Goal: Task Accomplishment & Management: Manage account settings

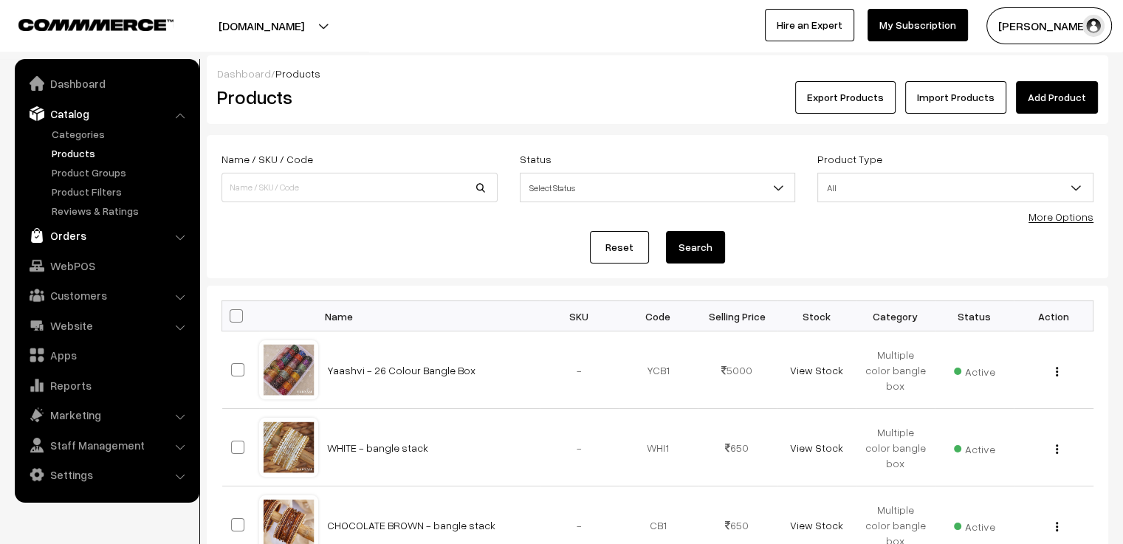
click at [59, 234] on link "Orders" at bounding box center [106, 235] width 176 height 27
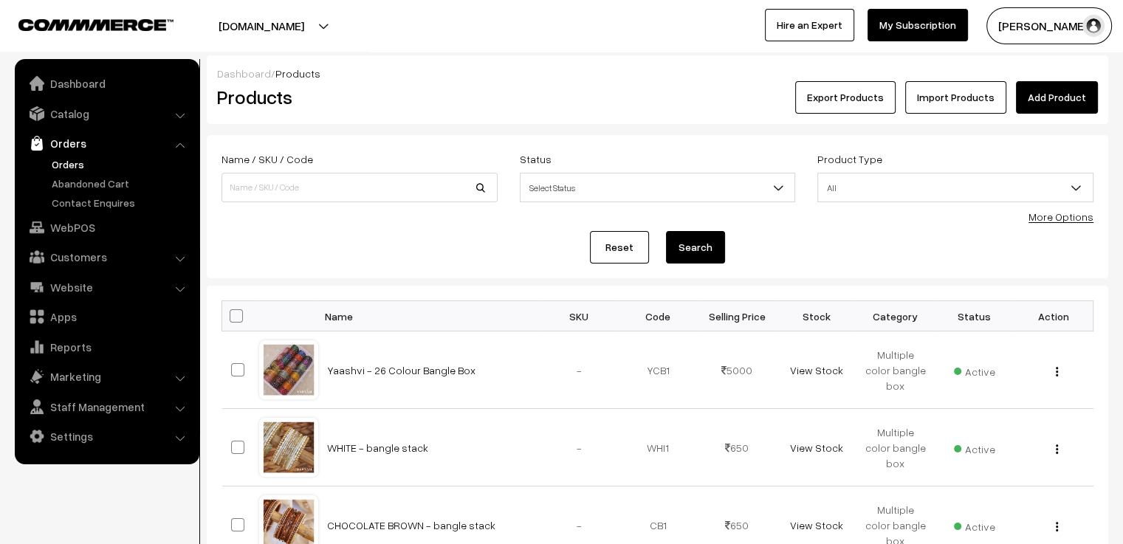
click at [79, 162] on link "Orders" at bounding box center [121, 164] width 146 height 16
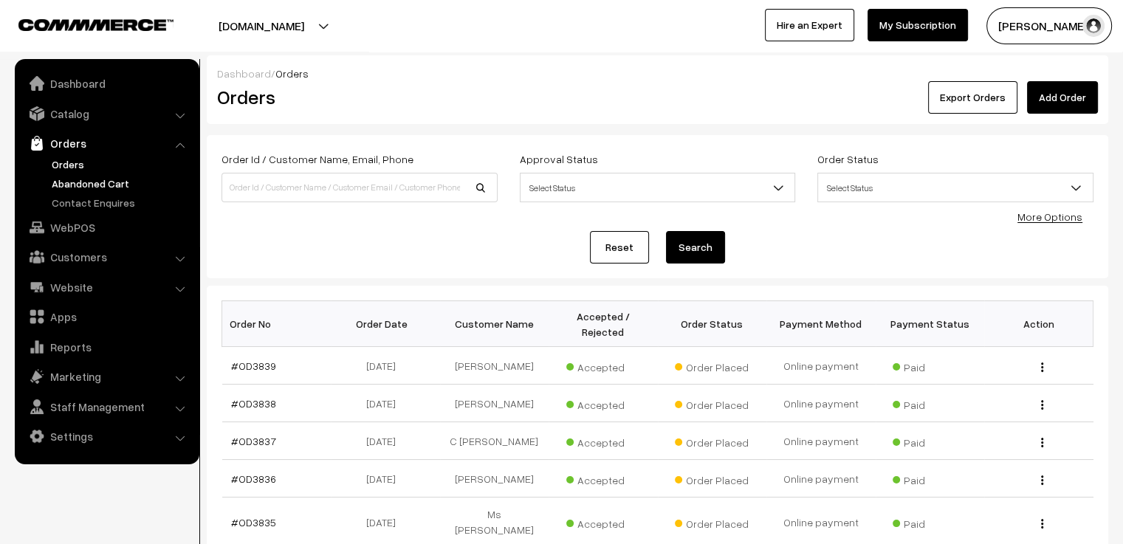
click at [92, 187] on link "Abandoned Cart" at bounding box center [121, 184] width 146 height 16
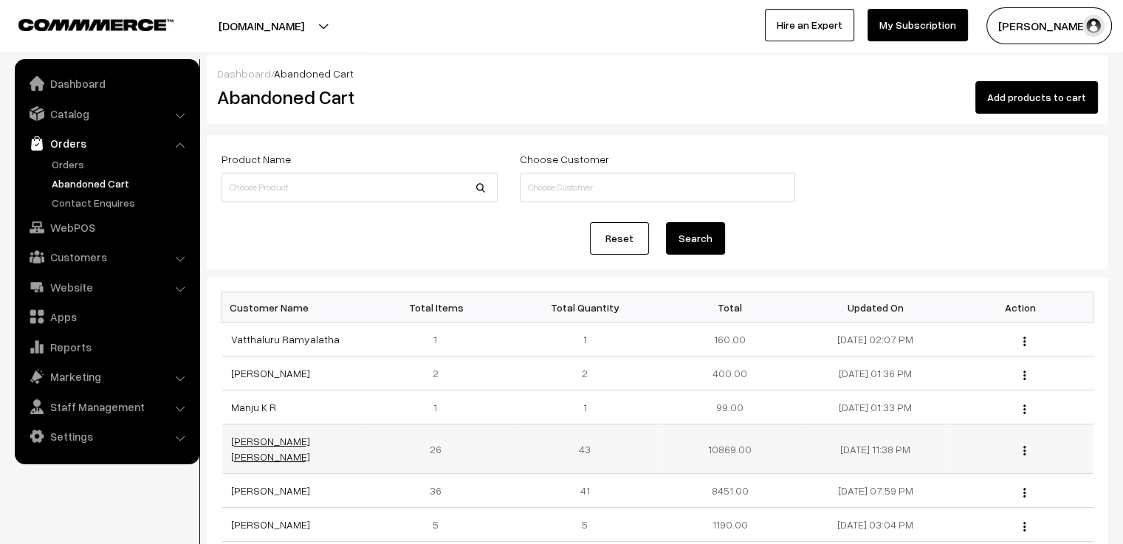
click at [286, 444] on link "Payal Nakum Malavia" at bounding box center [270, 449] width 79 height 28
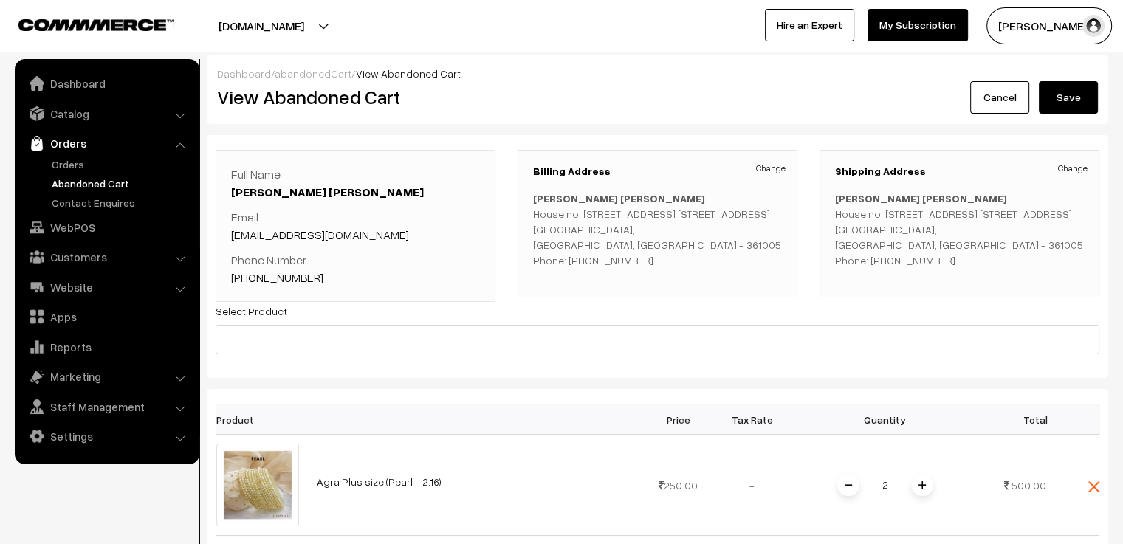
click at [303, 79] on link "abandonedCart" at bounding box center [313, 73] width 77 height 13
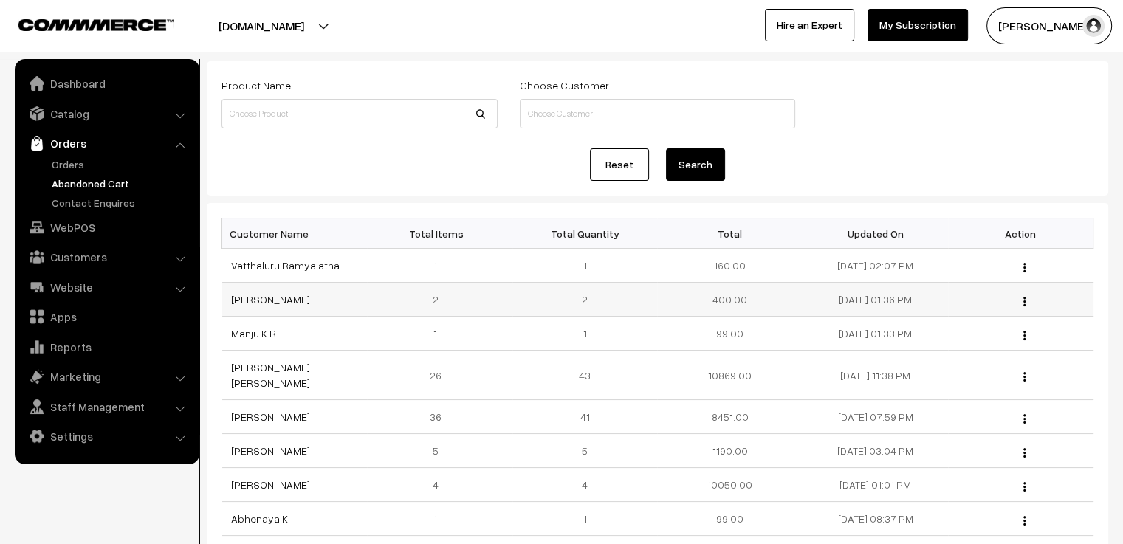
scroll to position [148, 0]
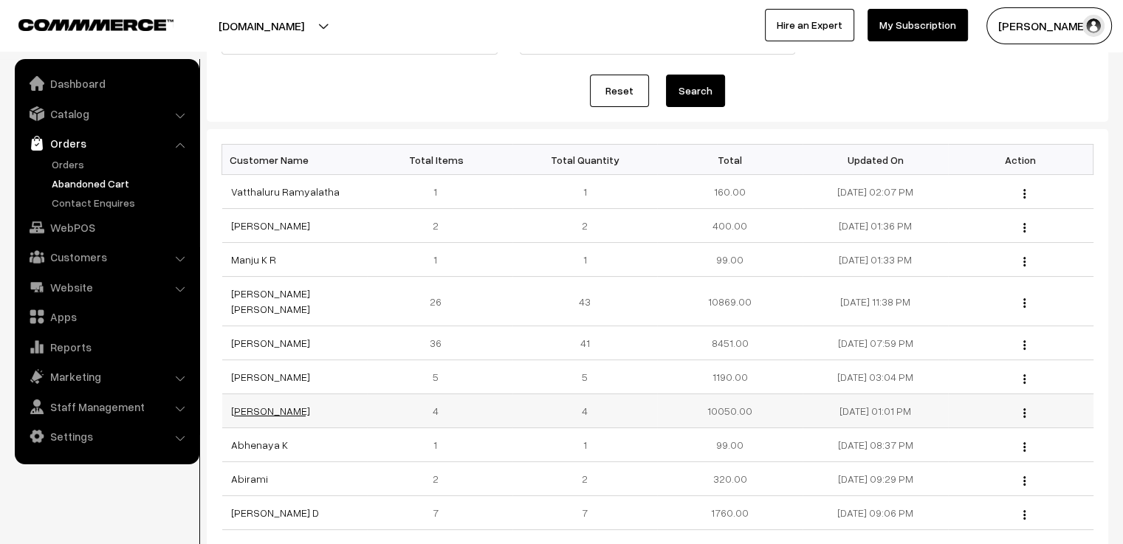
click at [279, 405] on link "Monash Sara" at bounding box center [270, 411] width 79 height 13
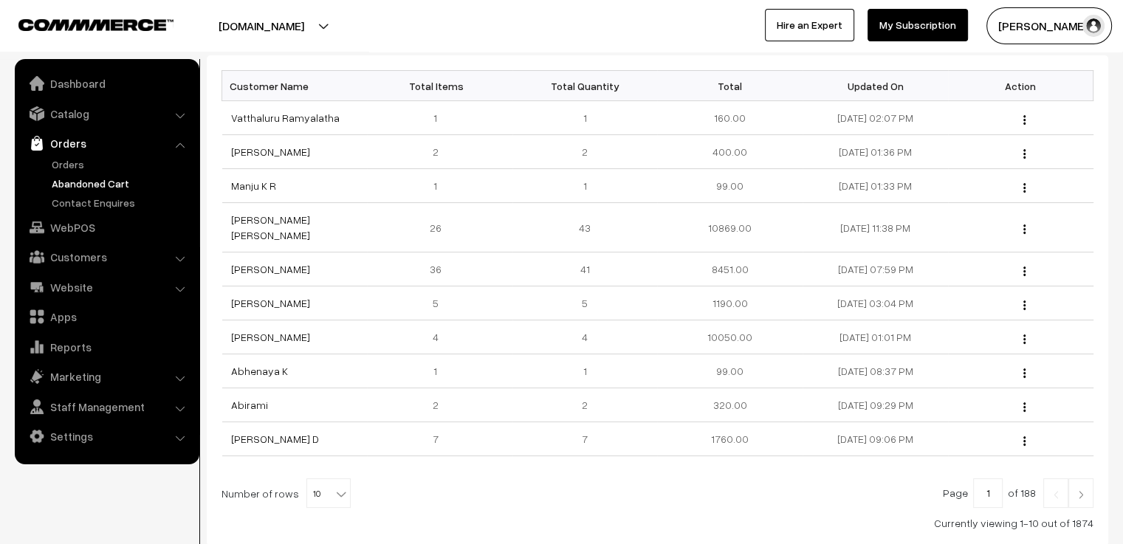
click at [1077, 490] on img at bounding box center [1080, 494] width 13 height 9
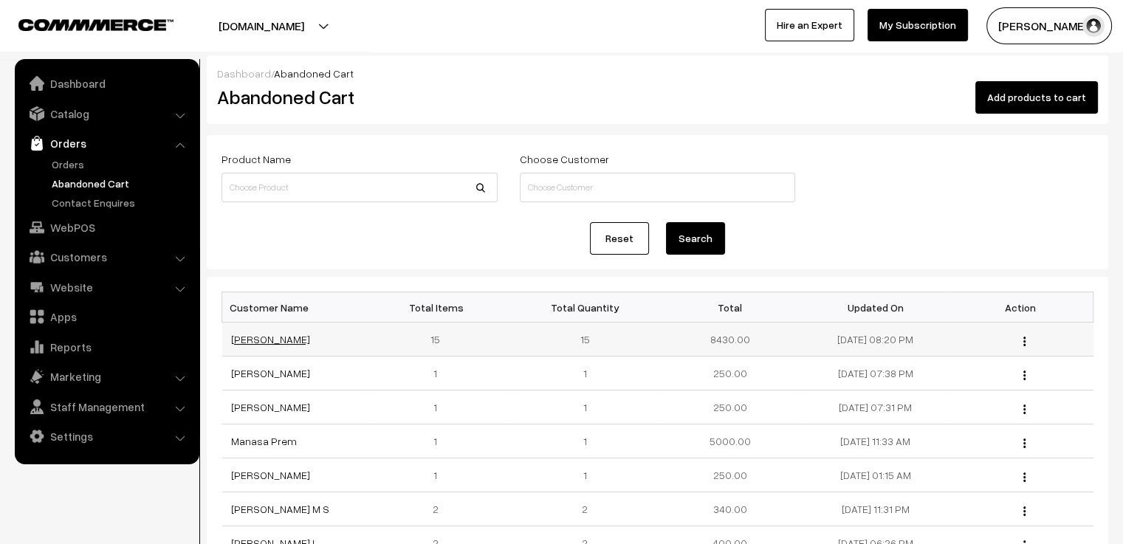
click at [310, 334] on link "[PERSON_NAME]" at bounding box center [270, 339] width 79 height 13
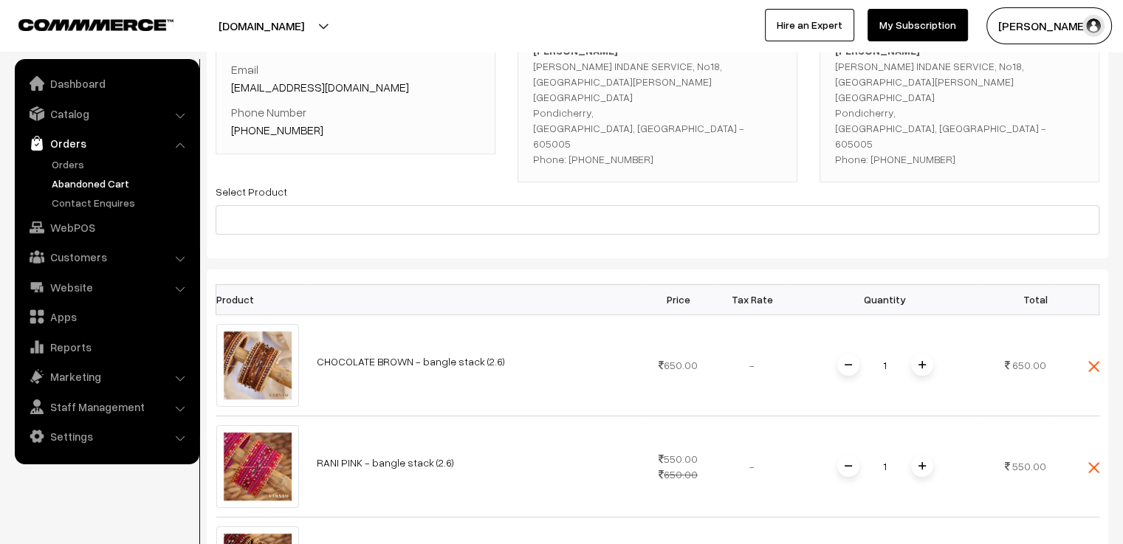
scroll to position [74, 0]
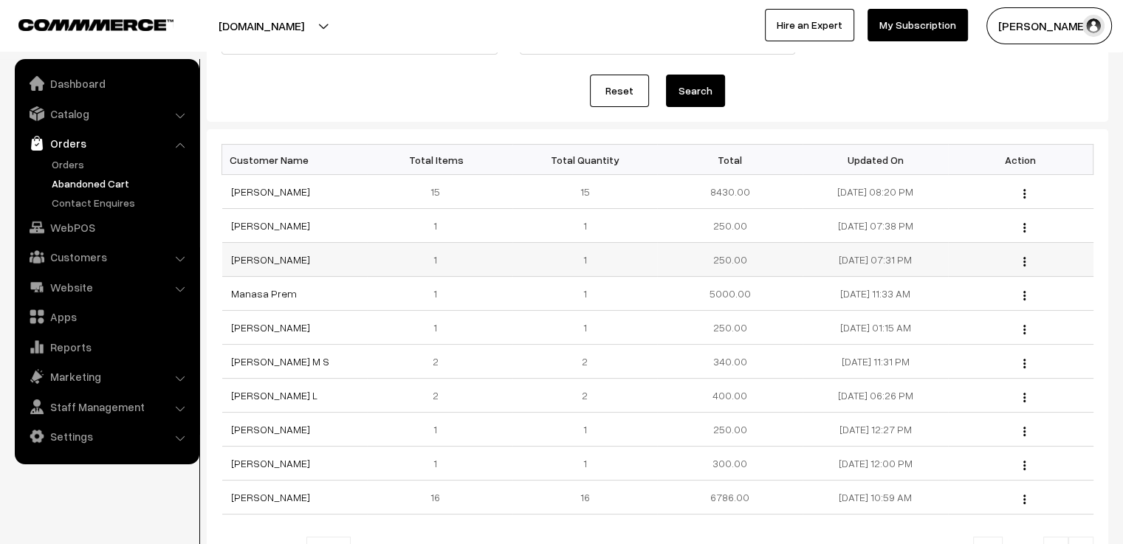
scroll to position [295, 0]
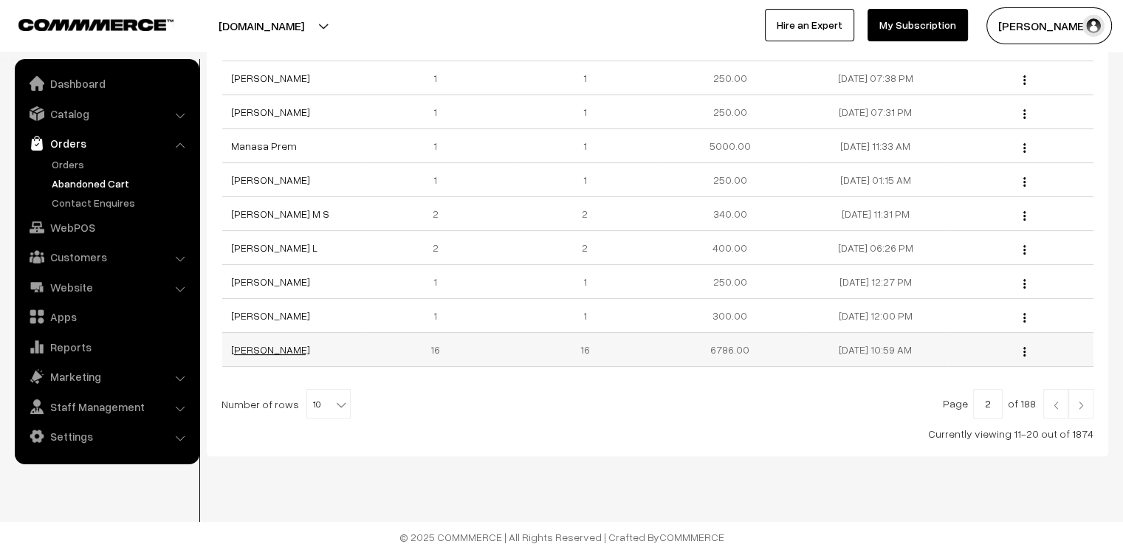
click at [272, 348] on link "[PERSON_NAME]" at bounding box center [270, 349] width 79 height 13
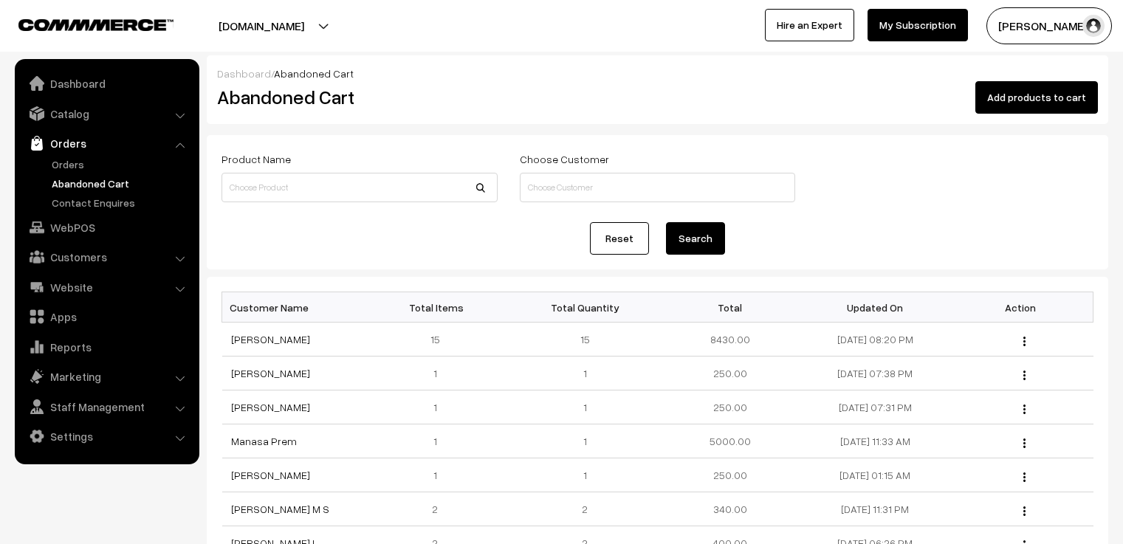
scroll to position [286, 0]
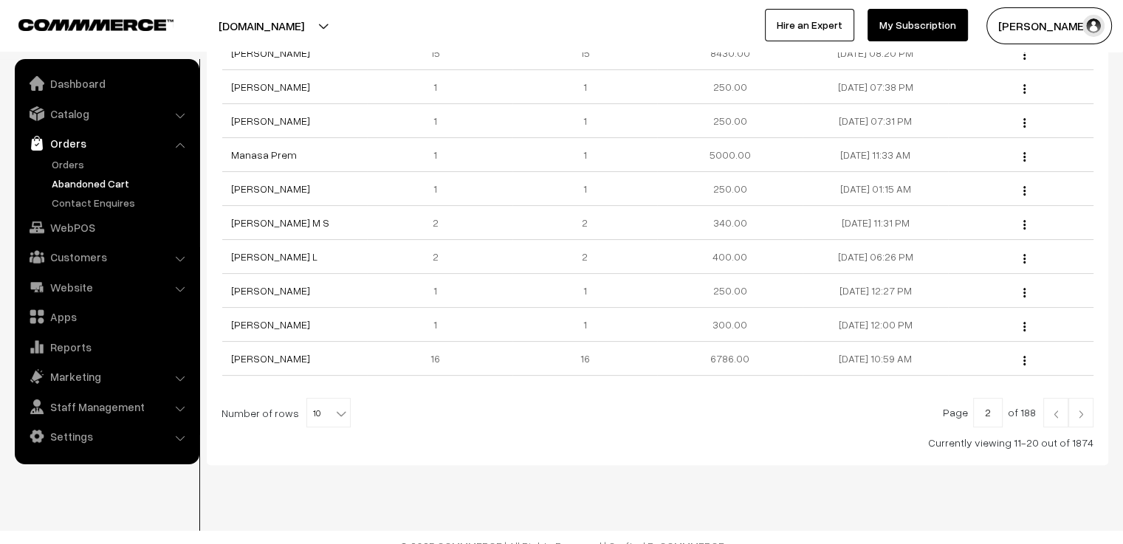
click at [1081, 411] on img at bounding box center [1080, 414] width 13 height 9
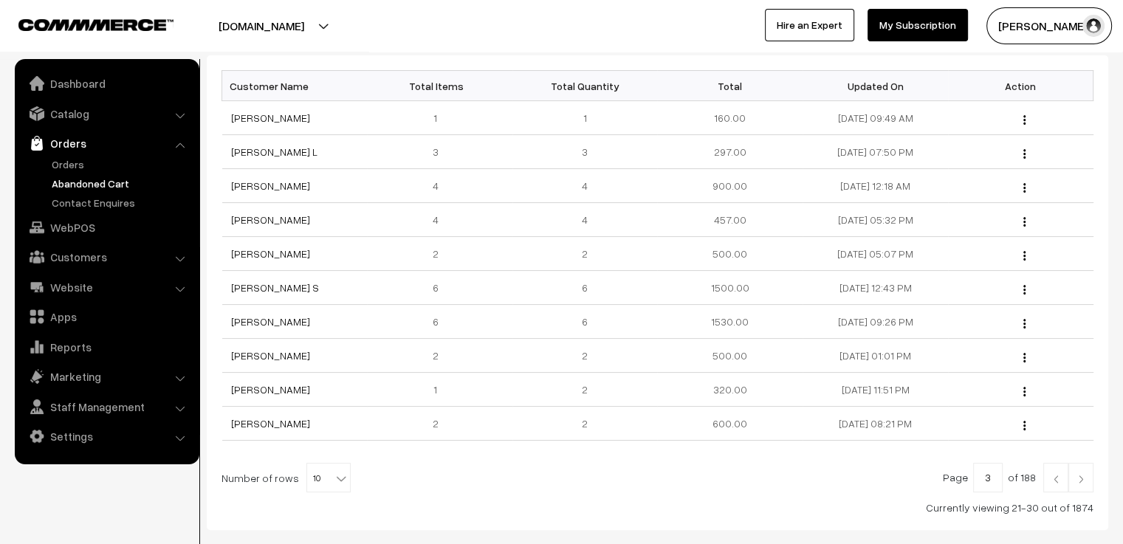
scroll to position [295, 0]
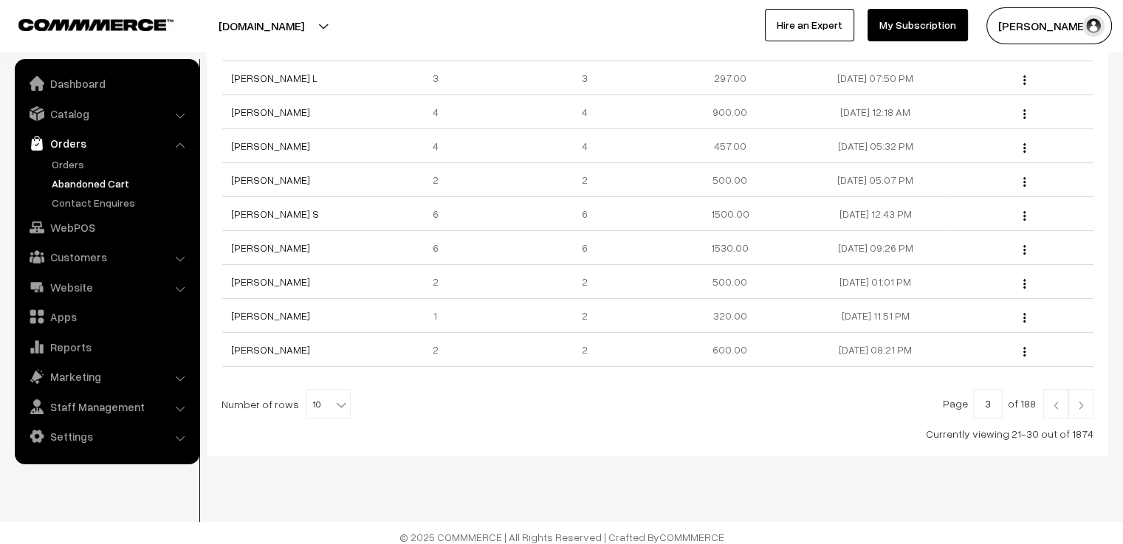
click at [1051, 398] on link at bounding box center [1055, 404] width 25 height 30
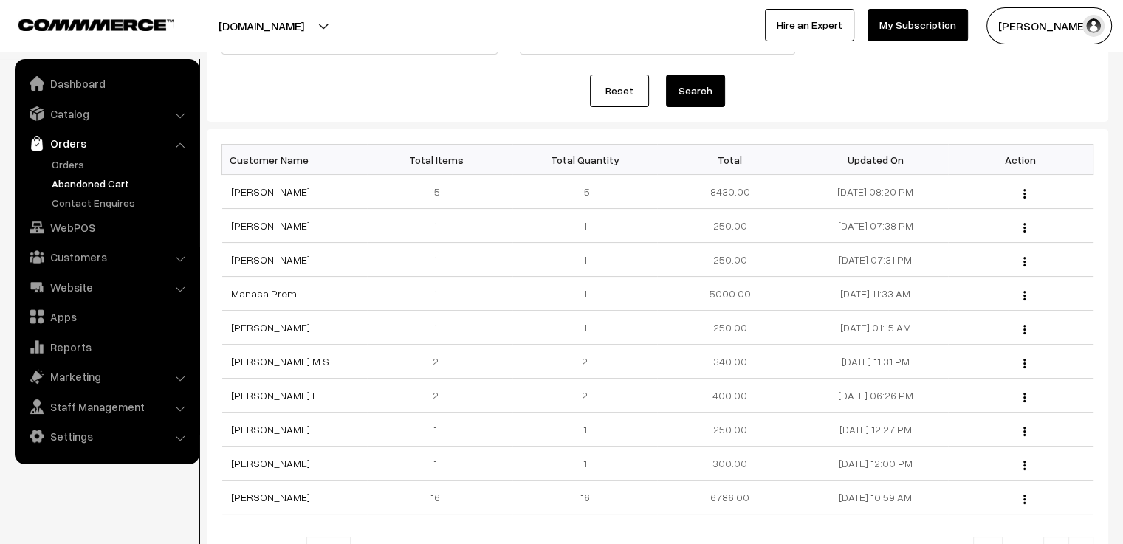
scroll to position [221, 0]
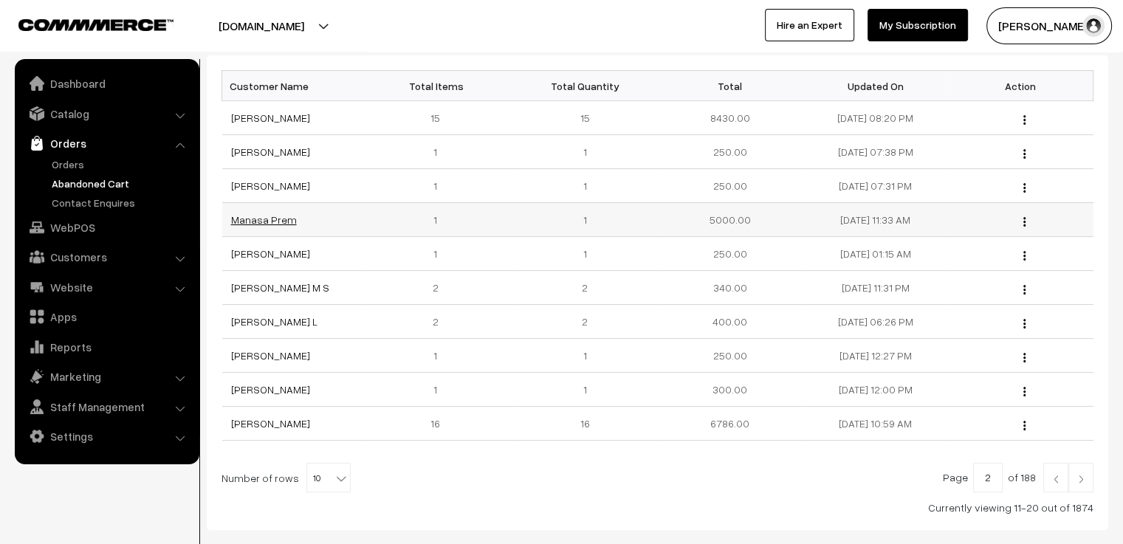
click at [275, 218] on link "Manasa Prem" at bounding box center [264, 219] width 66 height 13
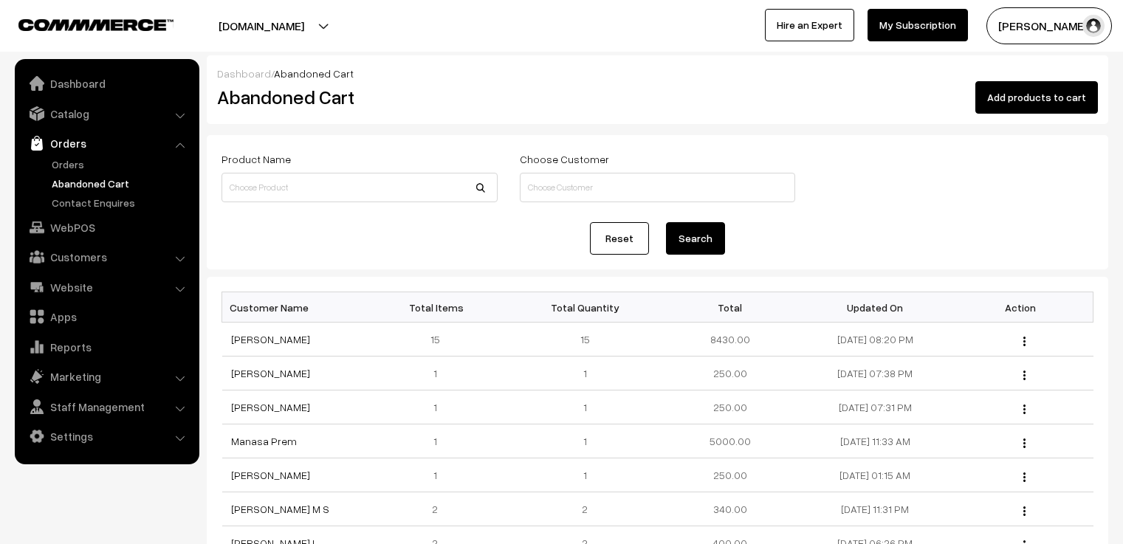
scroll to position [221, 0]
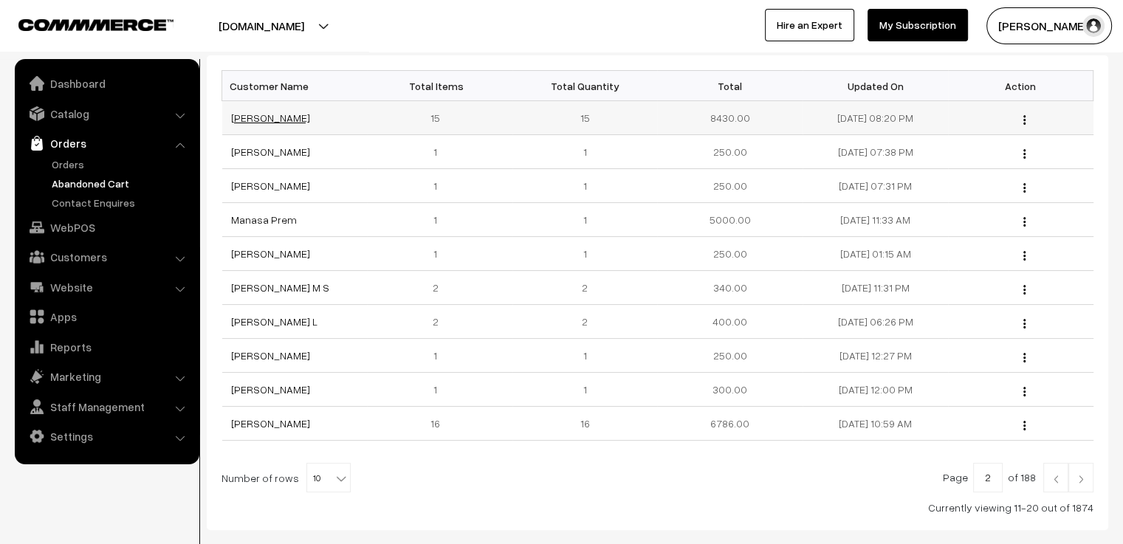
click at [310, 119] on link "[PERSON_NAME]" at bounding box center [270, 117] width 79 height 13
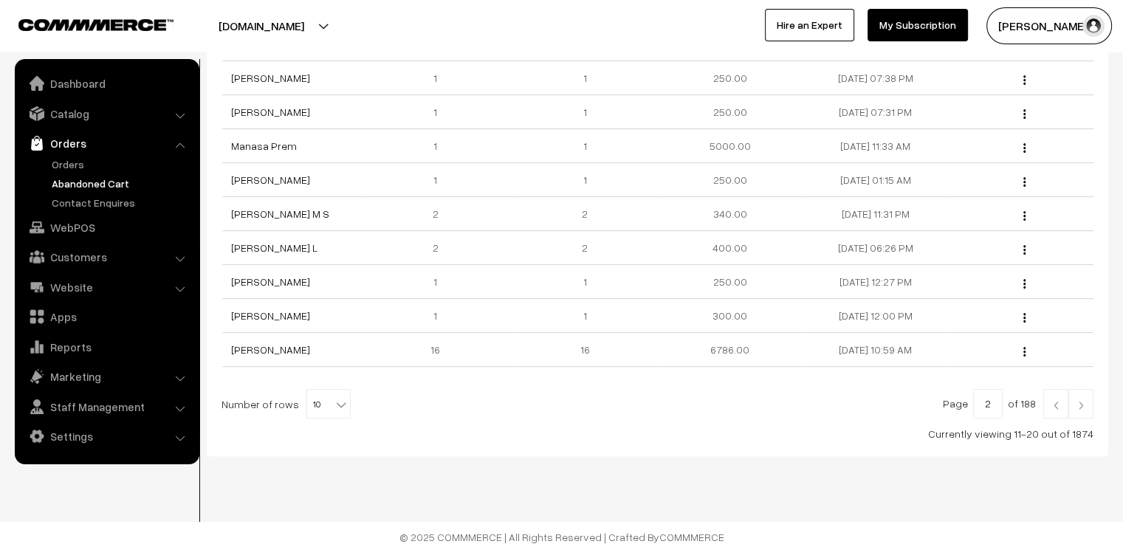
click at [1053, 404] on img at bounding box center [1055, 405] width 13 height 9
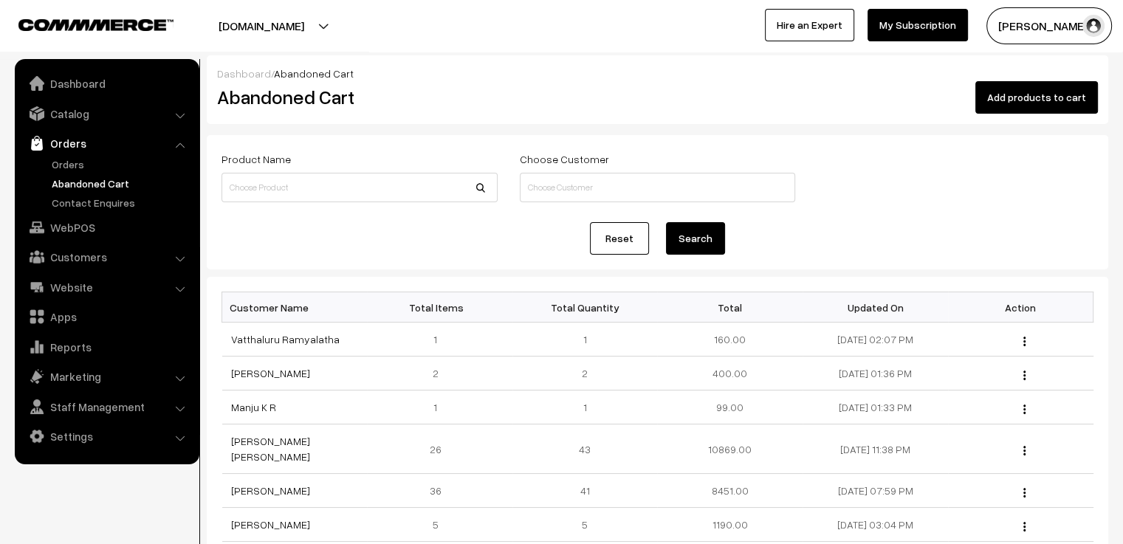
scroll to position [74, 0]
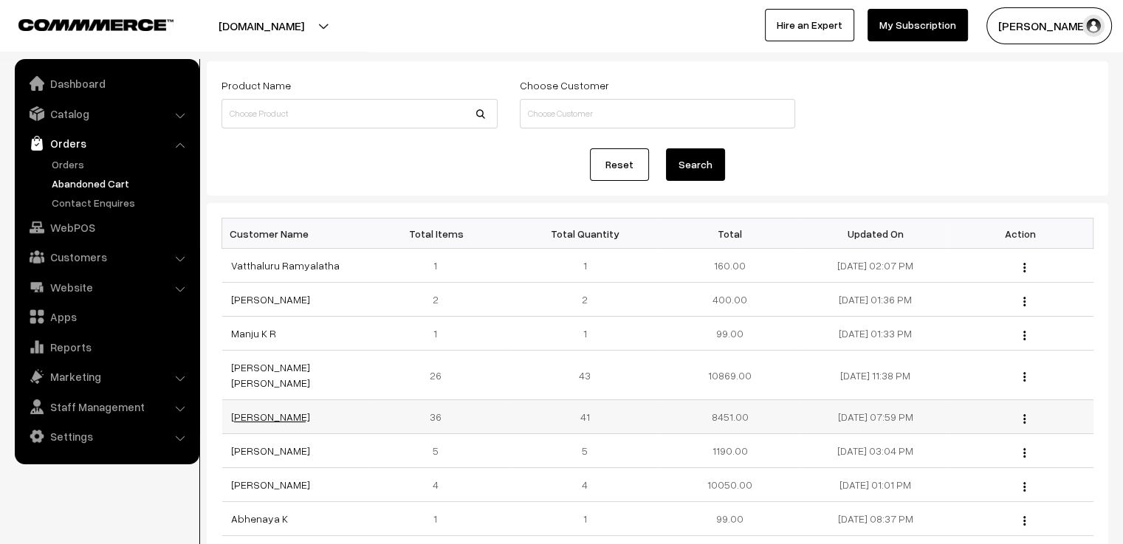
click at [272, 410] on link "[PERSON_NAME]" at bounding box center [270, 416] width 79 height 13
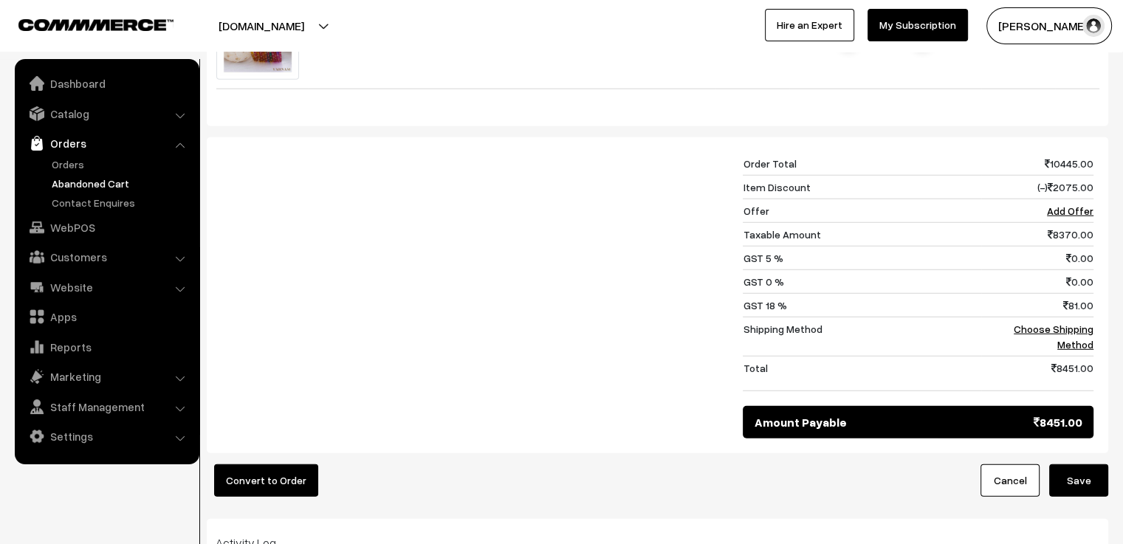
scroll to position [3912, 0]
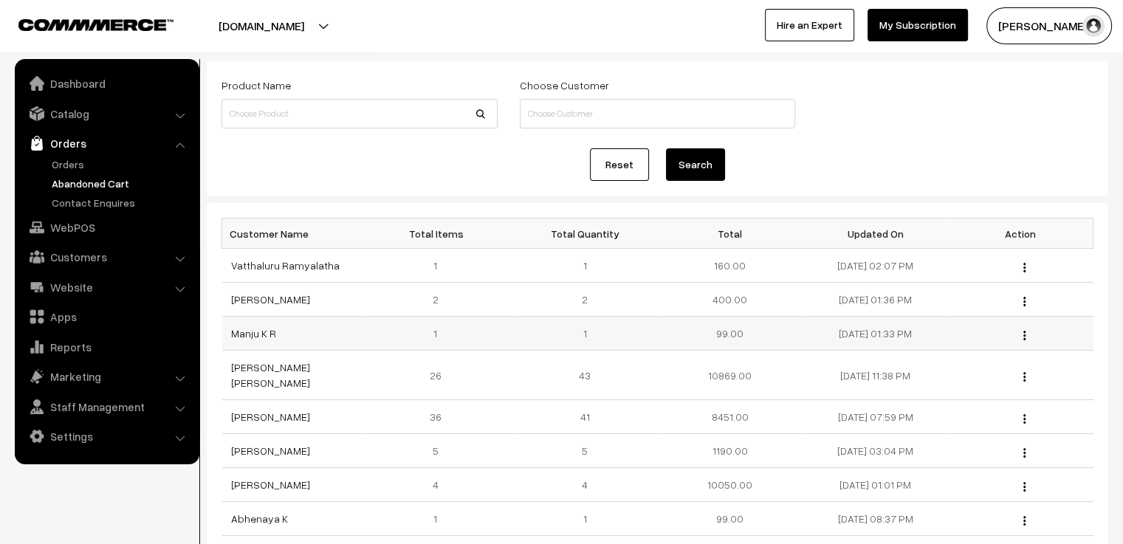
scroll to position [148, 0]
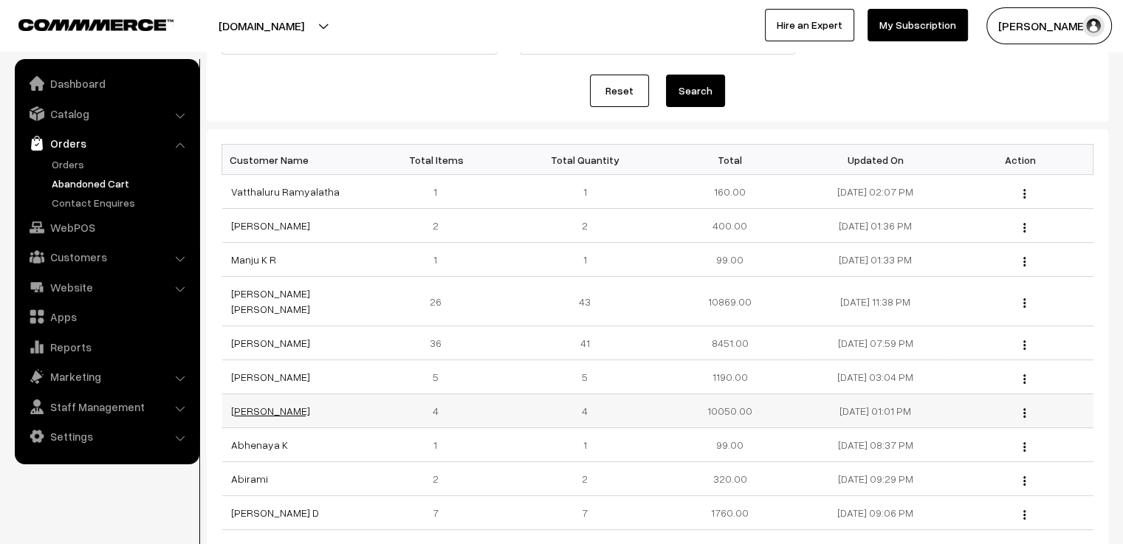
click at [284, 405] on link "Monash Sara" at bounding box center [270, 411] width 79 height 13
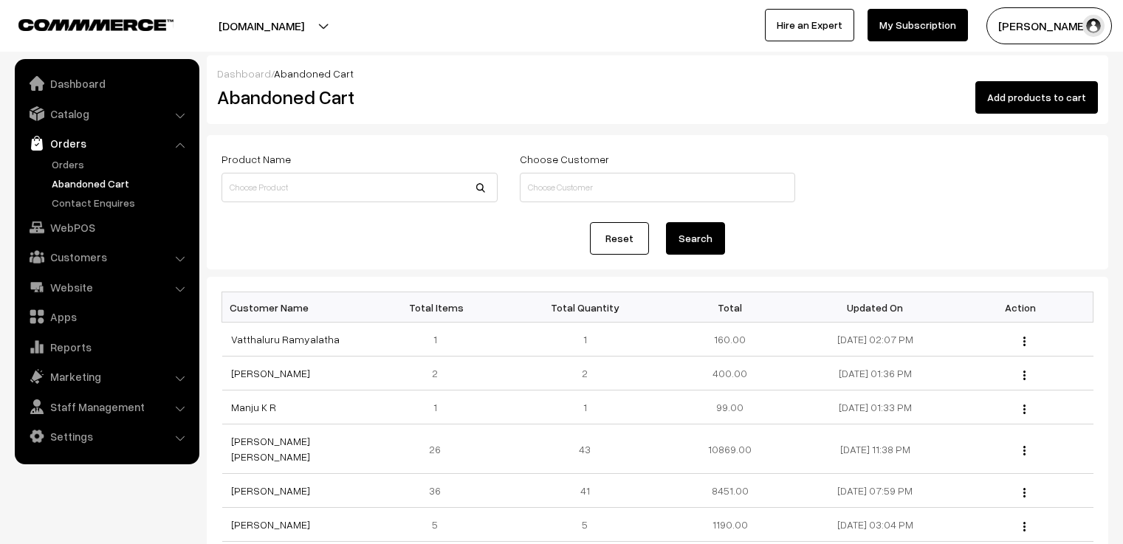
scroll to position [148, 0]
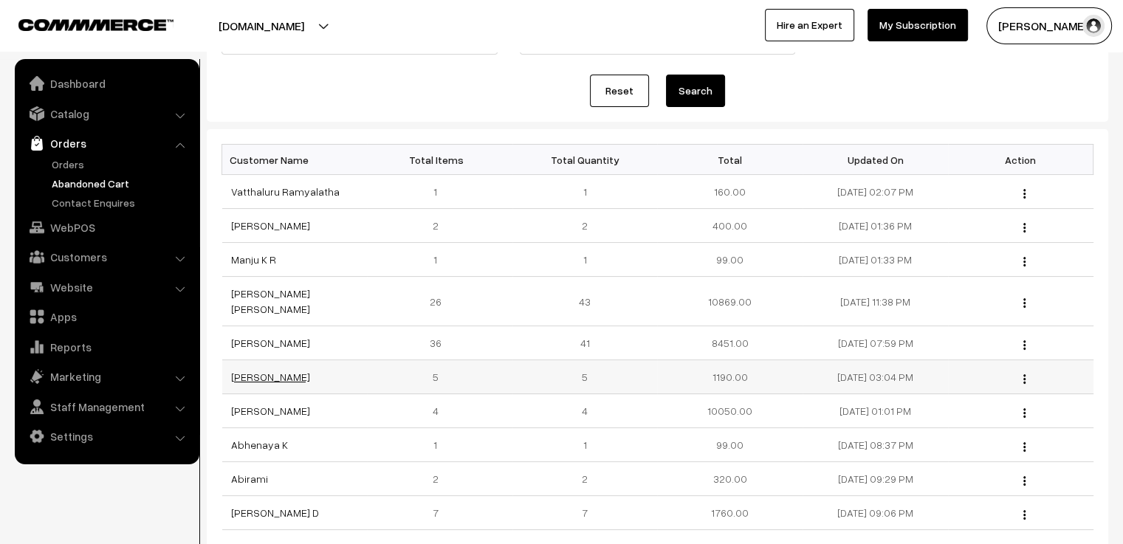
click at [261, 371] on link "[PERSON_NAME]" at bounding box center [270, 377] width 79 height 13
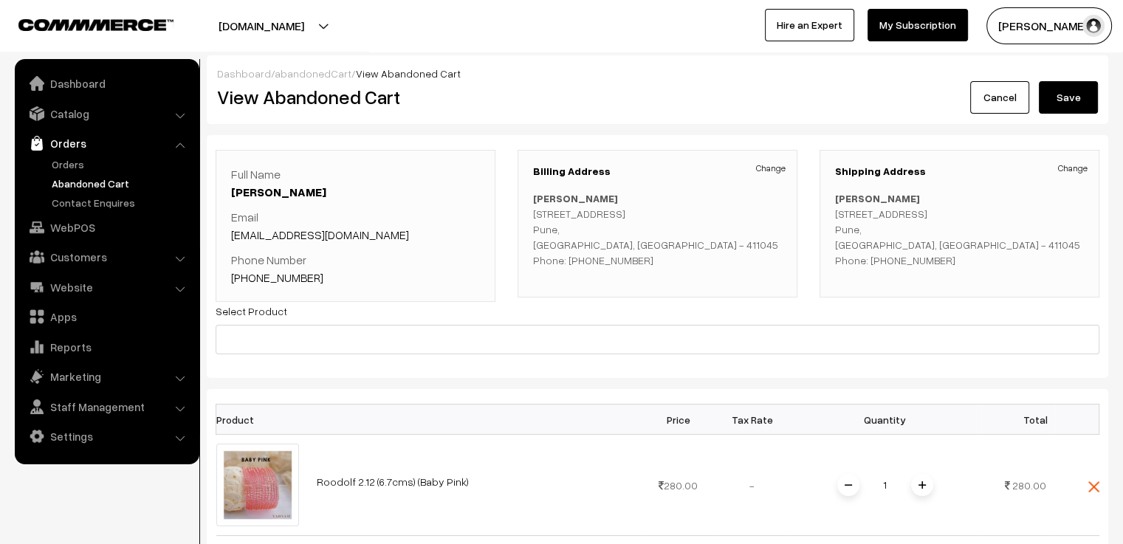
click at [76, 179] on link "Abandoned Cart" at bounding box center [121, 184] width 146 height 16
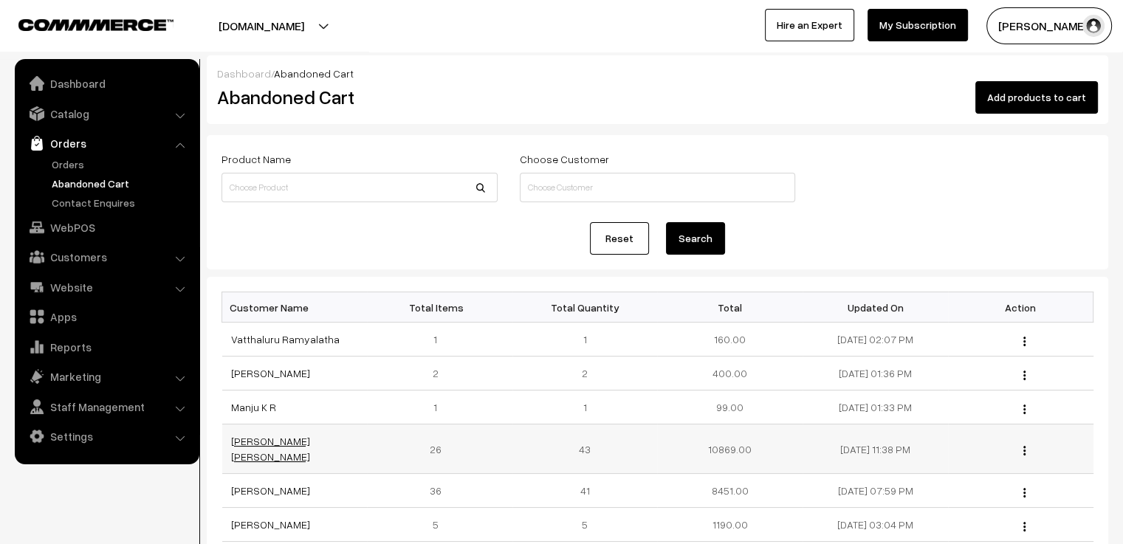
click at [287, 444] on link "[PERSON_NAME] [PERSON_NAME]" at bounding box center [270, 449] width 79 height 28
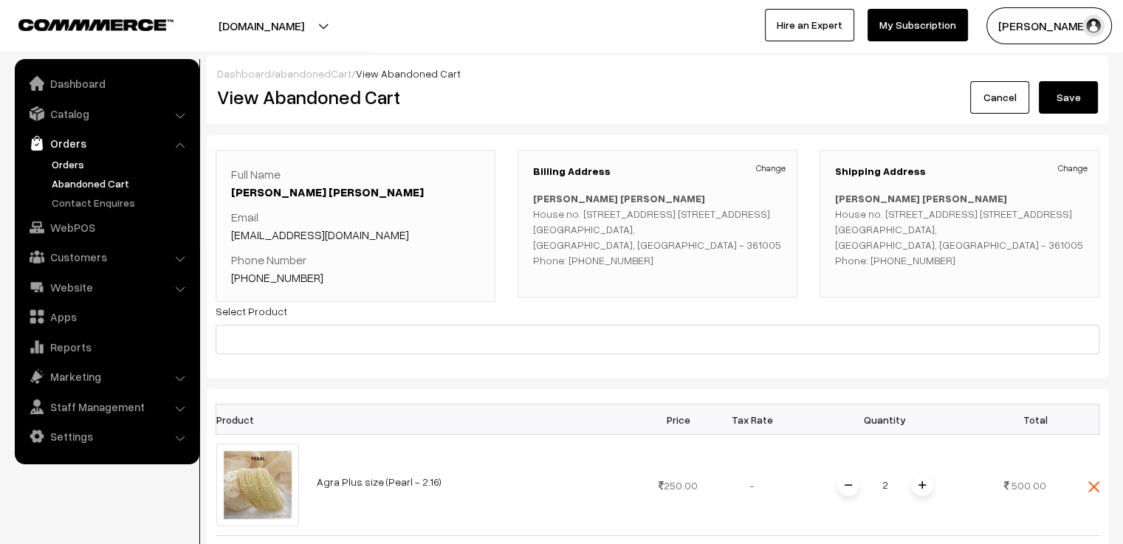
click at [77, 163] on link "Orders" at bounding box center [121, 164] width 146 height 16
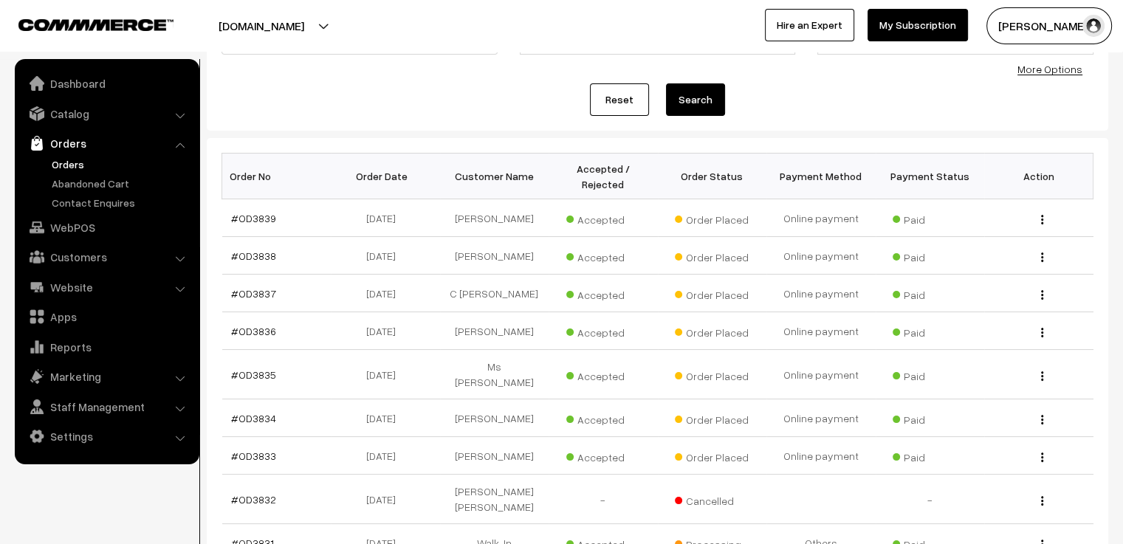
scroll to position [221, 0]
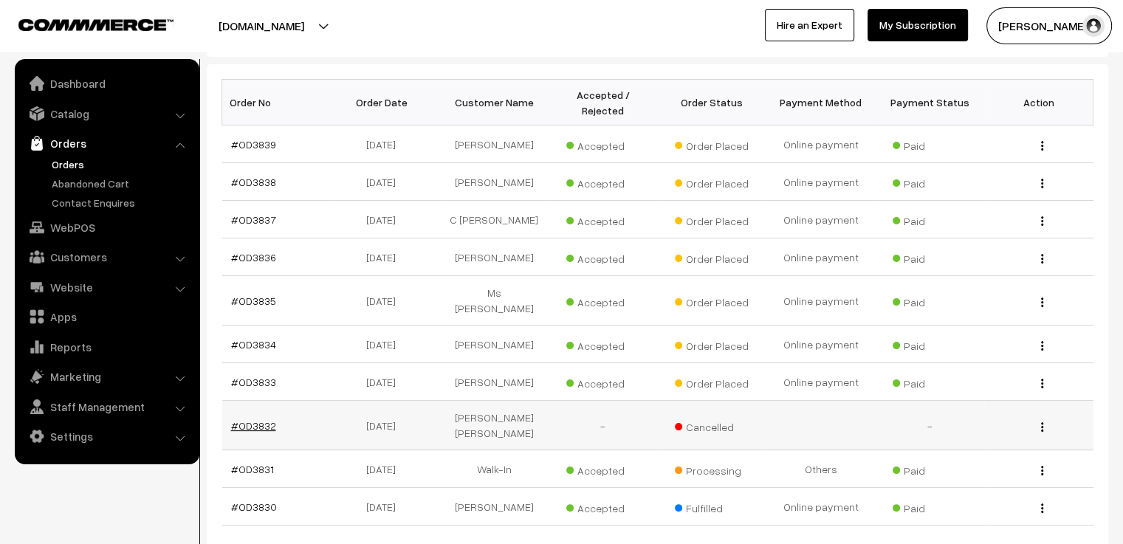
click at [256, 419] on link "#OD3832" at bounding box center [253, 425] width 45 height 13
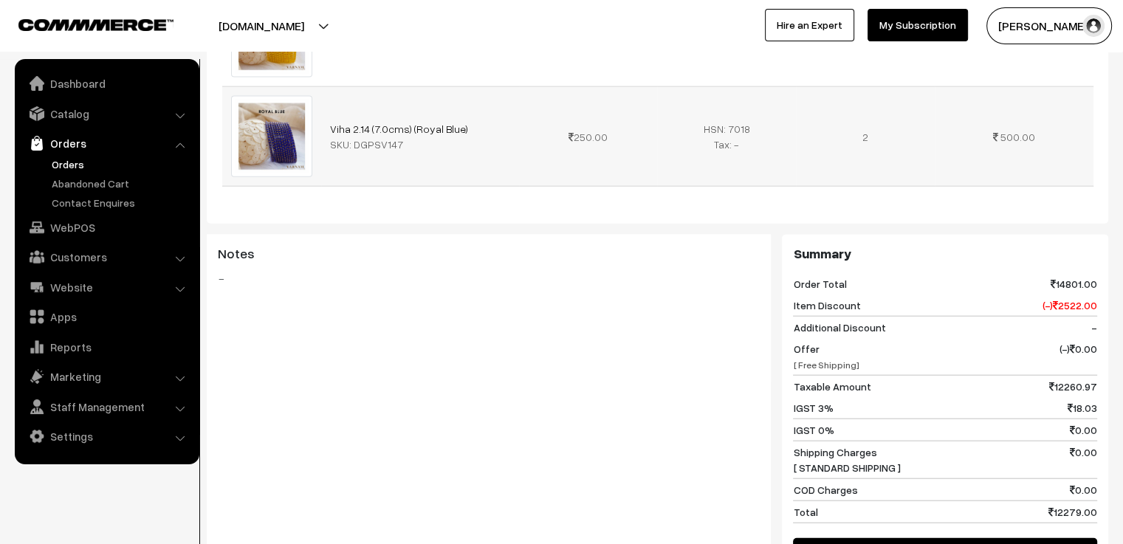
scroll to position [3470, 0]
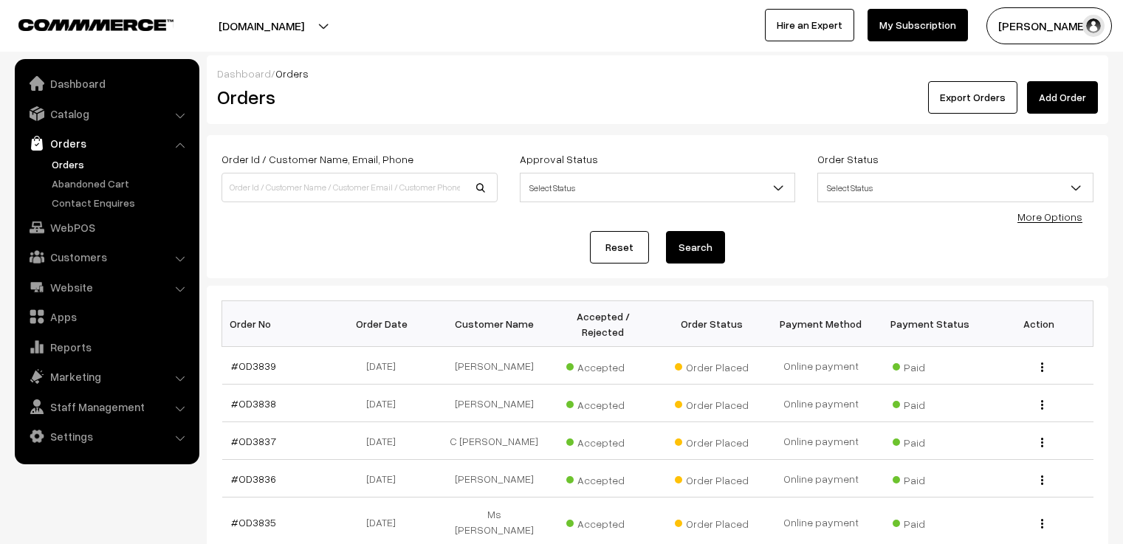
scroll to position [221, 0]
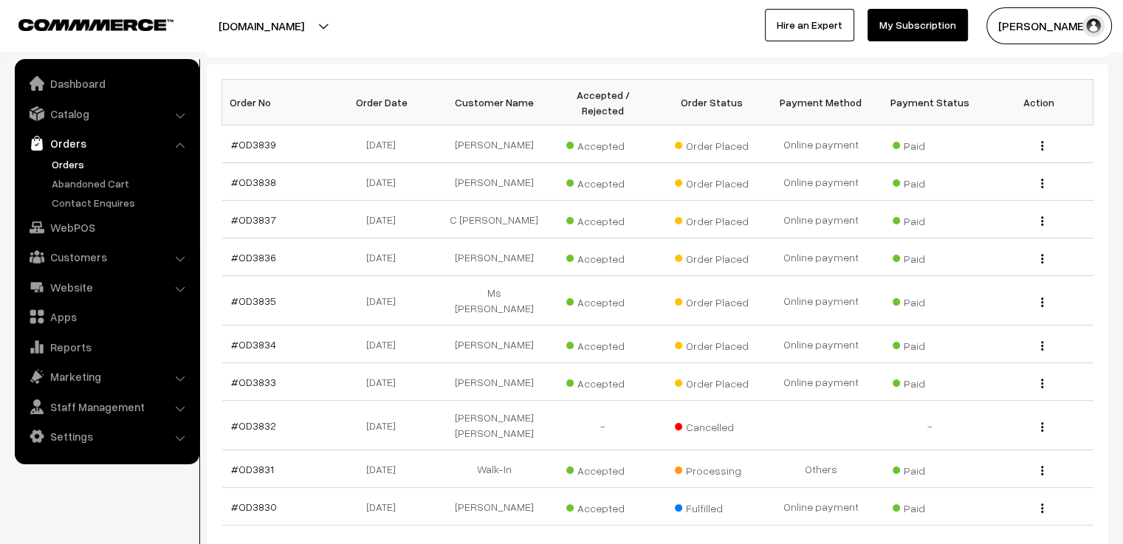
click at [74, 176] on link "Abandoned Cart" at bounding box center [121, 184] width 146 height 16
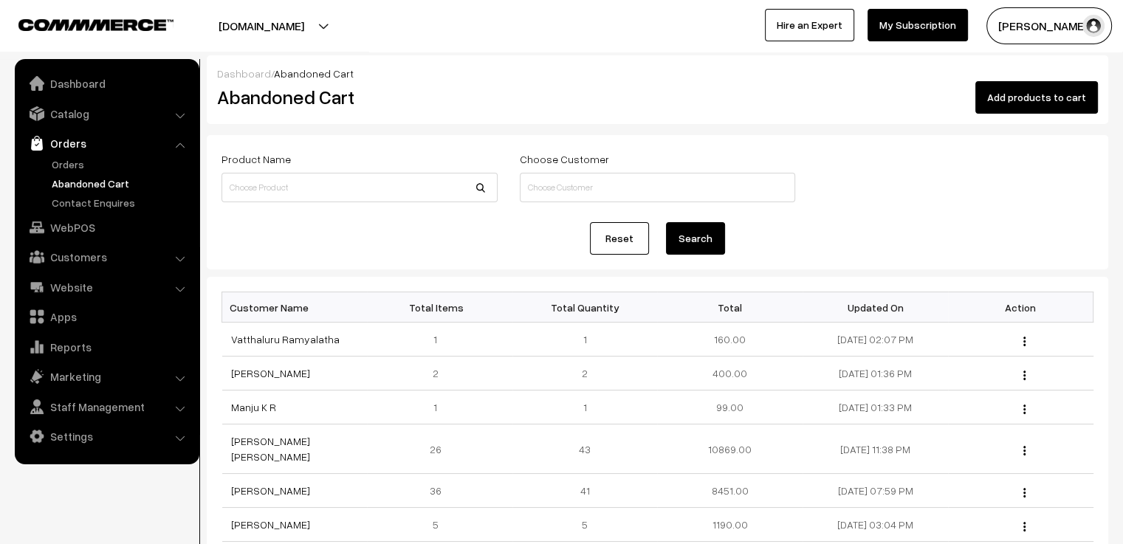
scroll to position [74, 0]
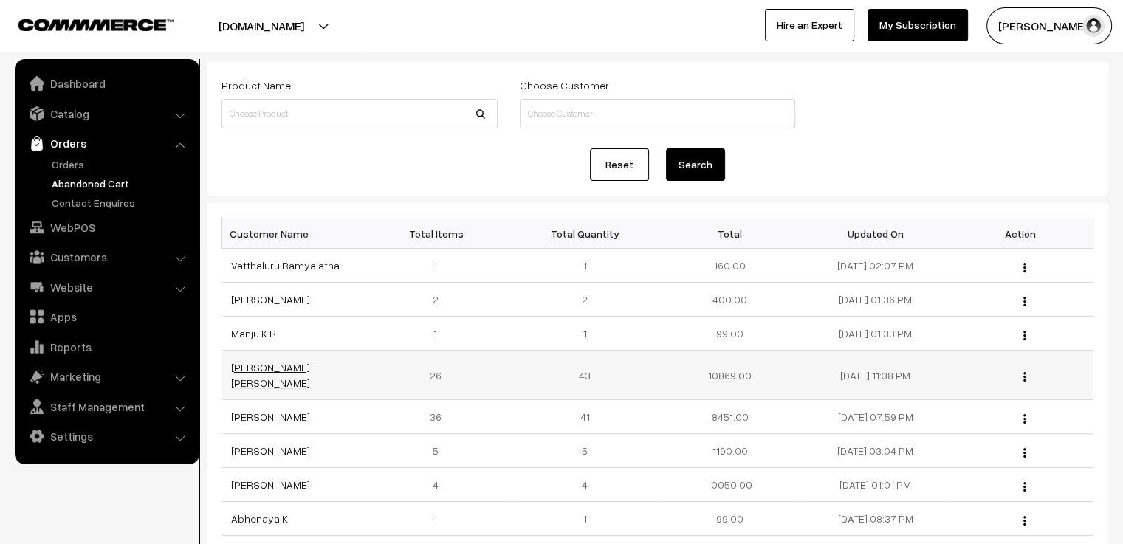
click at [305, 365] on link "[PERSON_NAME] [PERSON_NAME]" at bounding box center [270, 375] width 79 height 28
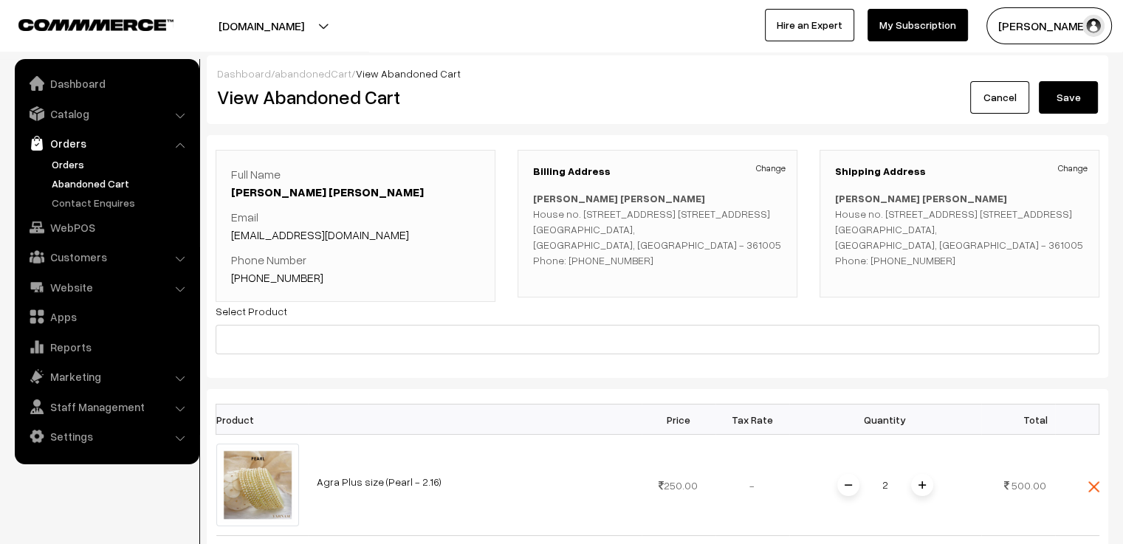
click at [74, 166] on link "Orders" at bounding box center [121, 164] width 146 height 16
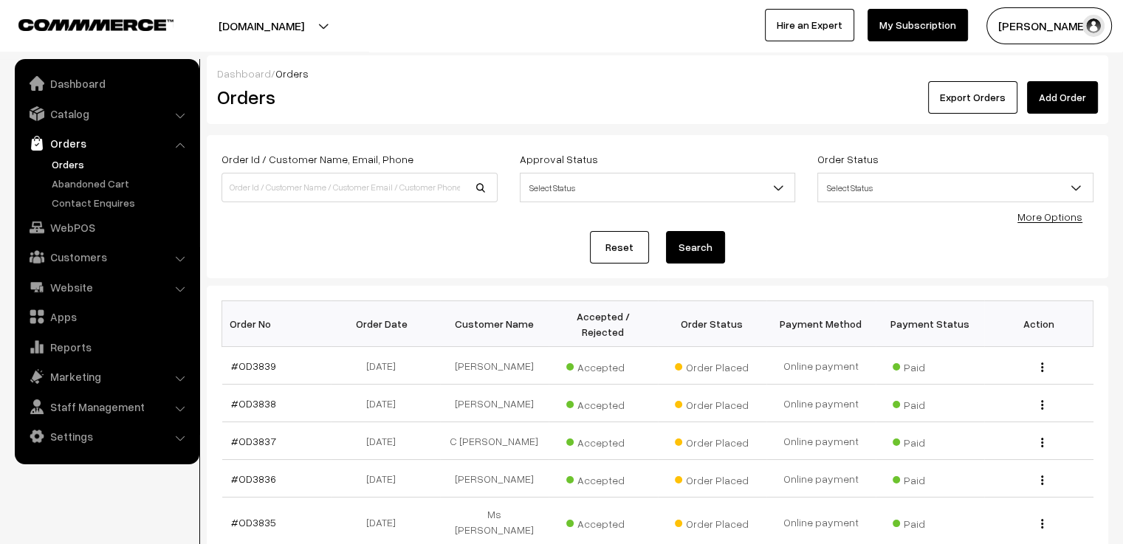
click at [1055, 100] on link "Add Order" at bounding box center [1062, 97] width 71 height 32
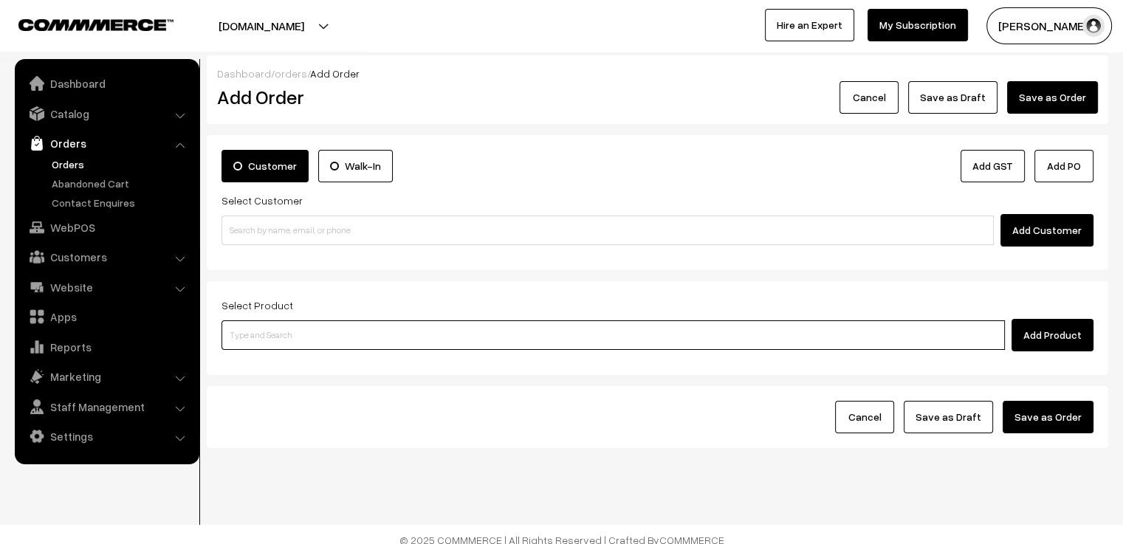
click at [318, 337] on input at bounding box center [612, 335] width 783 height 30
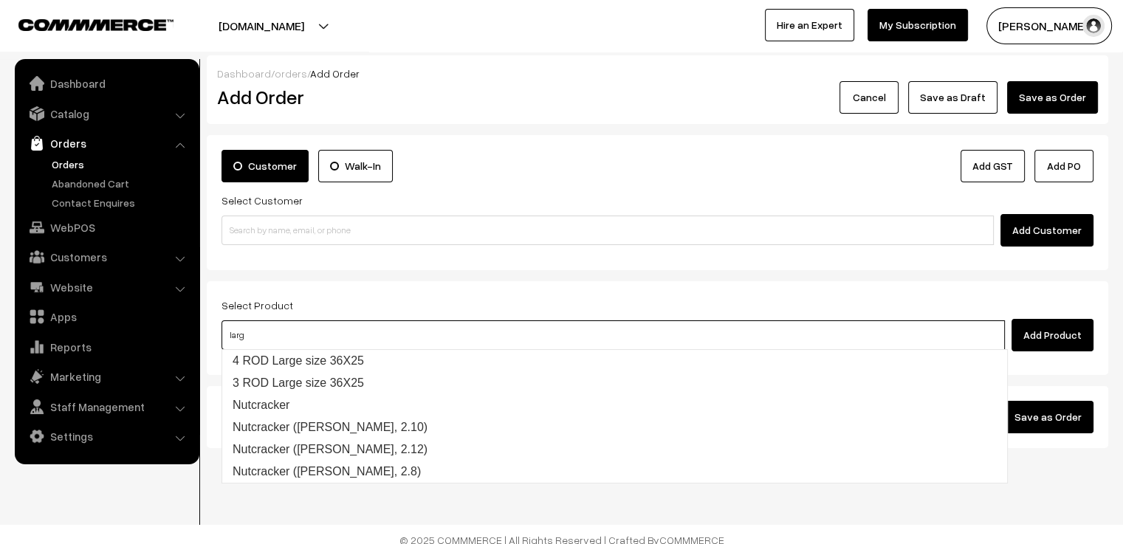
type input "large"
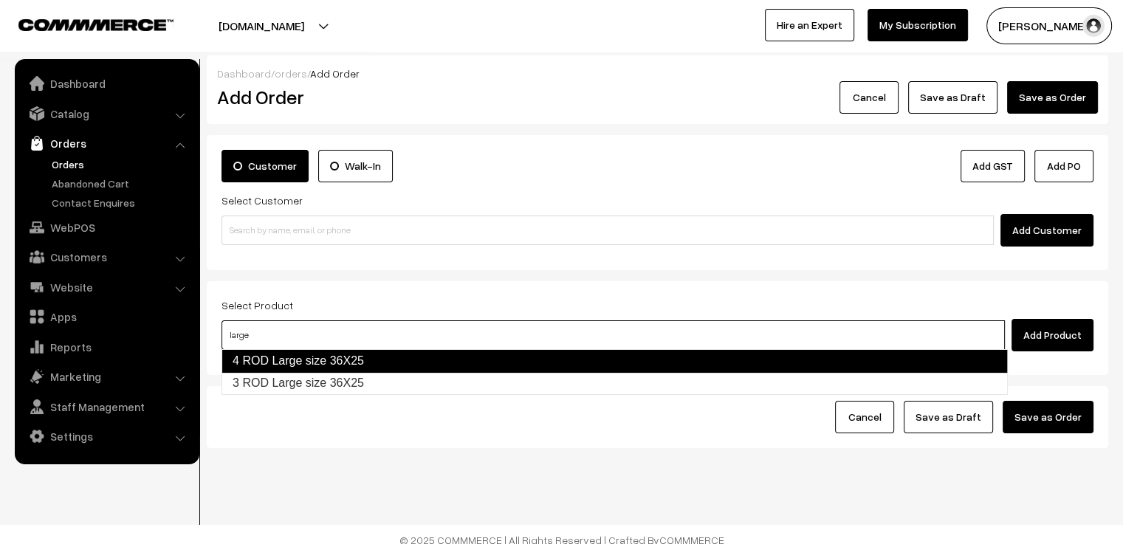
click at [325, 367] on link "4 ROD Large size 36X25" at bounding box center [614, 361] width 786 height 24
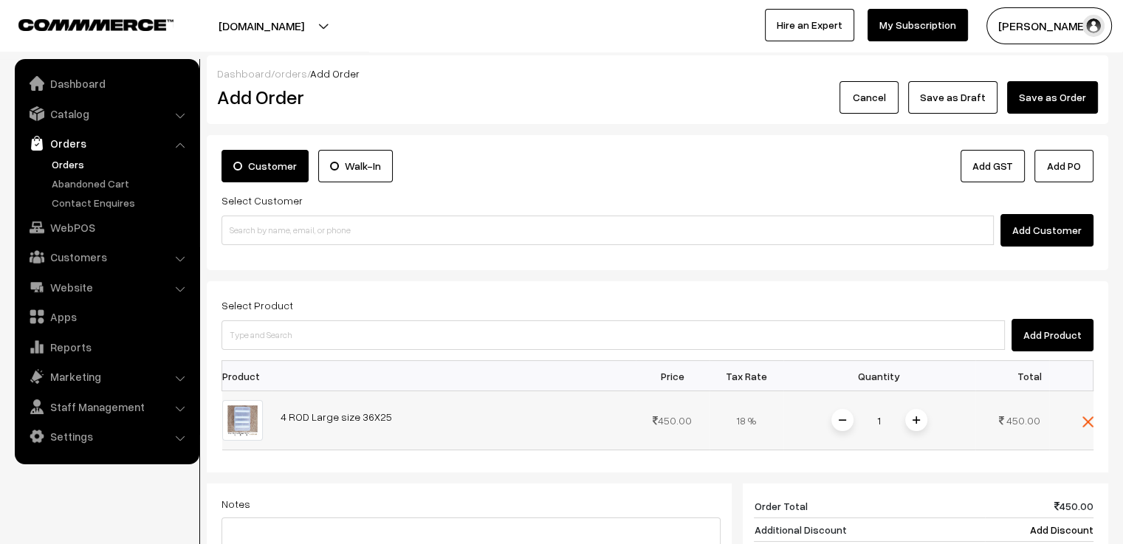
click at [921, 424] on span at bounding box center [916, 420] width 22 height 22
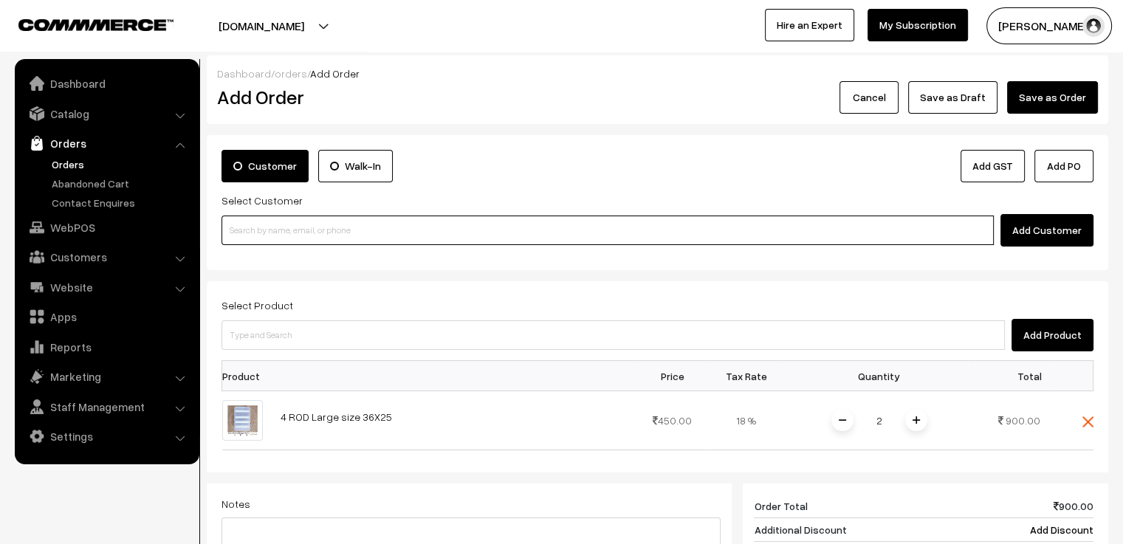
click at [292, 225] on input at bounding box center [607, 231] width 772 height 30
paste input "[EMAIL_ADDRESS][DOMAIN_NAME]"
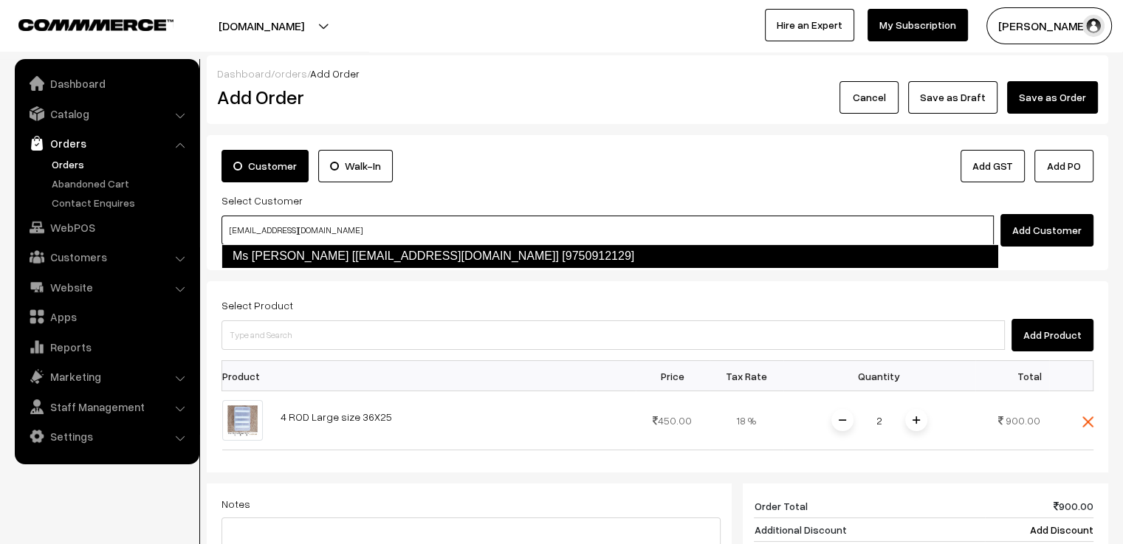
click at [312, 258] on link "Ms Deepikasree Hari [getdeepisree@gmail.com] [9750912129]" at bounding box center [609, 256] width 777 height 24
type input "[EMAIL_ADDRESS][DOMAIN_NAME]"
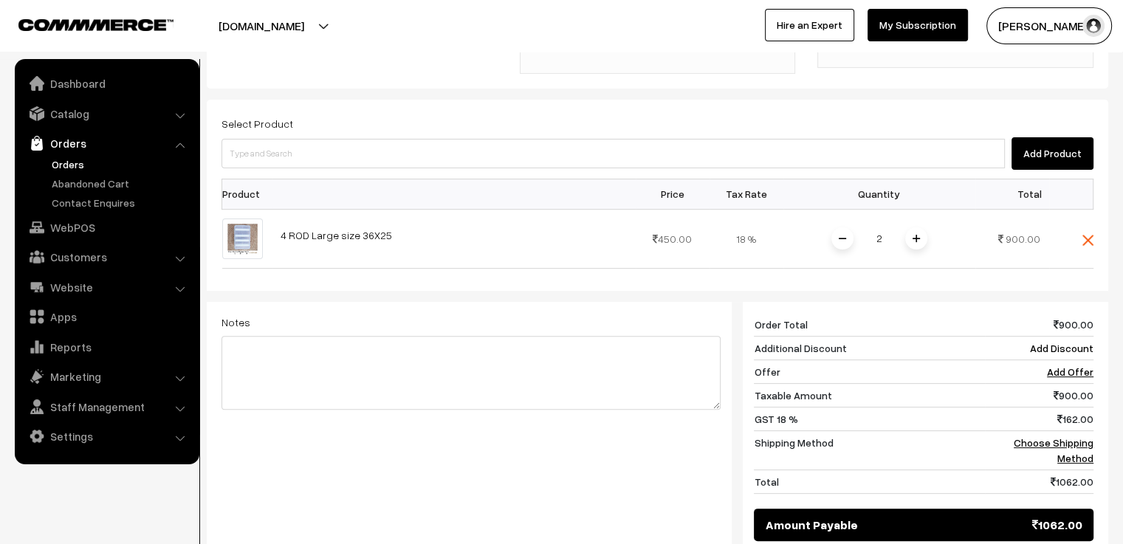
scroll to position [443, 0]
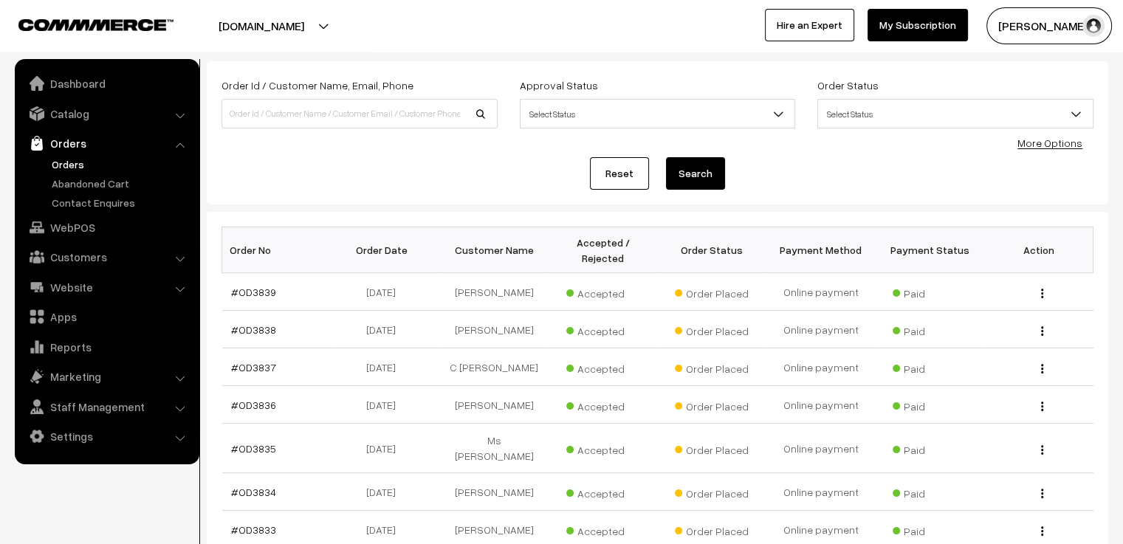
scroll to position [148, 0]
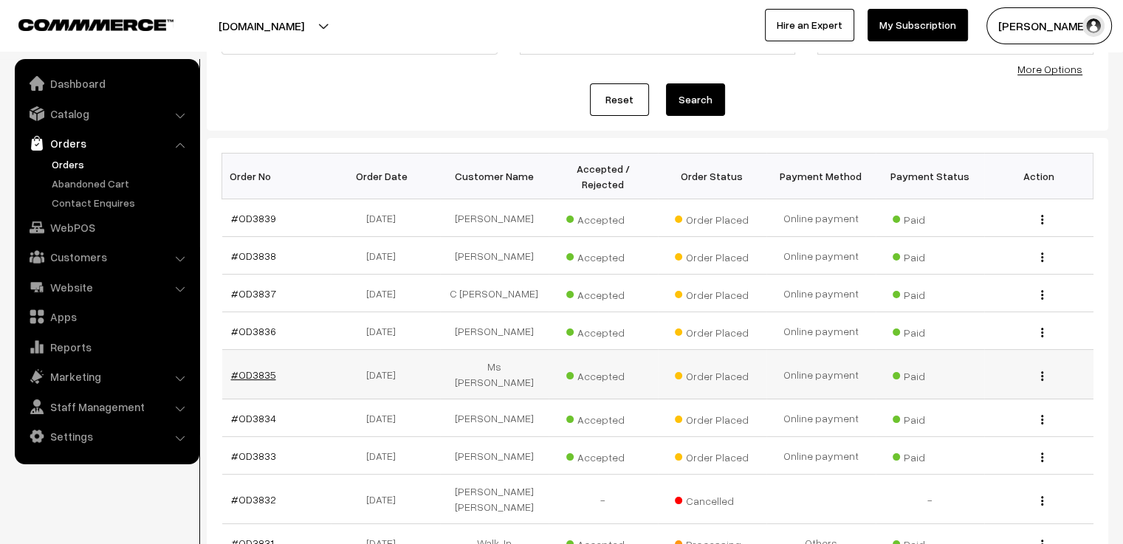
click at [257, 368] on link "#OD3835" at bounding box center [253, 374] width 45 height 13
